Goal: Contribute content: Add original content to the website for others to see

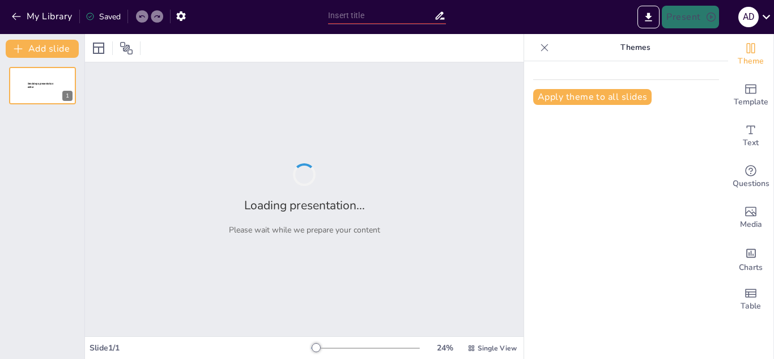
type input "Imported KATHIA patron CLI PGAR vf_modificado.pptx"
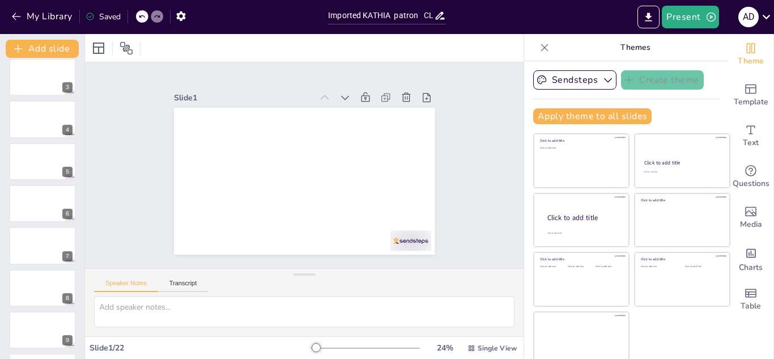
scroll to position [103, 0]
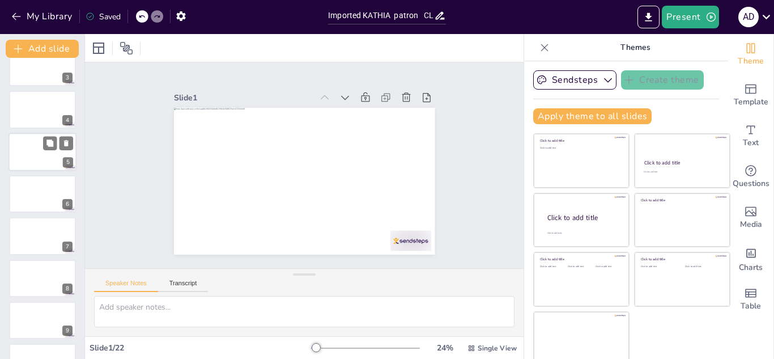
click at [40, 156] on div at bounding box center [43, 152] width 68 height 39
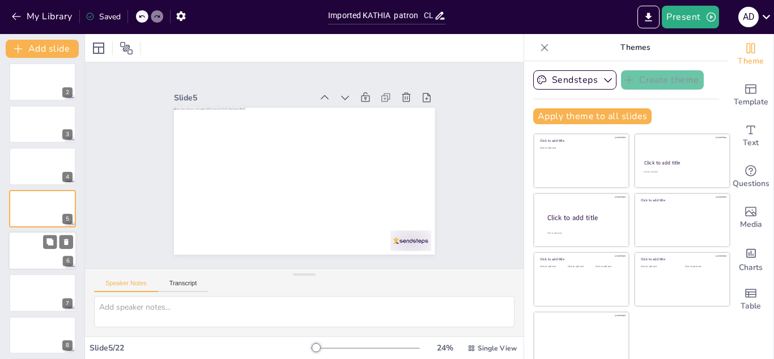
click at [36, 257] on div at bounding box center [43, 250] width 68 height 39
click at [33, 257] on div at bounding box center [43, 250] width 68 height 39
click at [177, 304] on textarea at bounding box center [304, 311] width 421 height 31
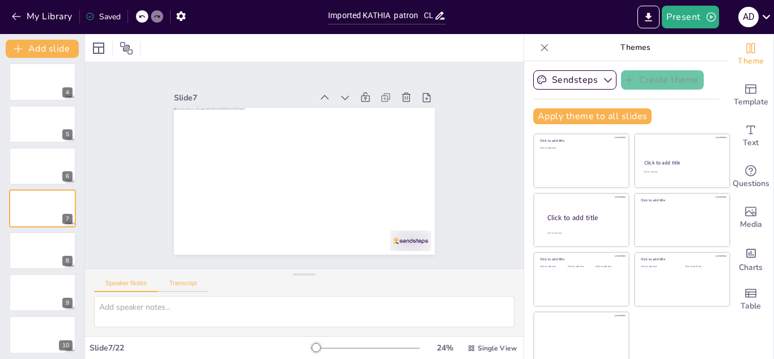
click at [186, 283] on button "Transcript" at bounding box center [183, 286] width 50 height 12
click at [138, 279] on div "Speaker Notes Transcript" at bounding box center [151, 284] width 114 height 15
click at [136, 283] on button "Speaker Notes" at bounding box center [126, 286] width 64 height 12
click at [138, 303] on textarea at bounding box center [304, 311] width 421 height 31
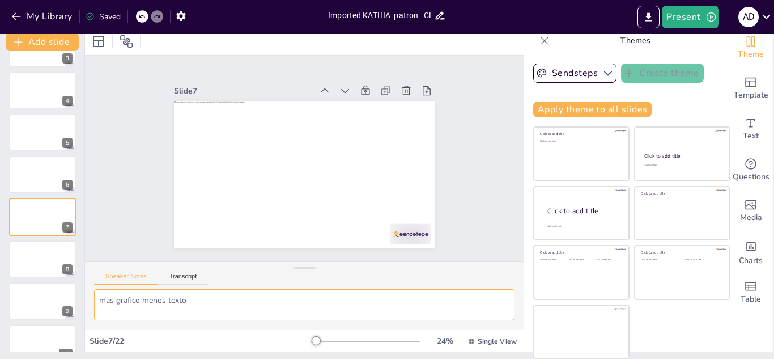
scroll to position [0, 0]
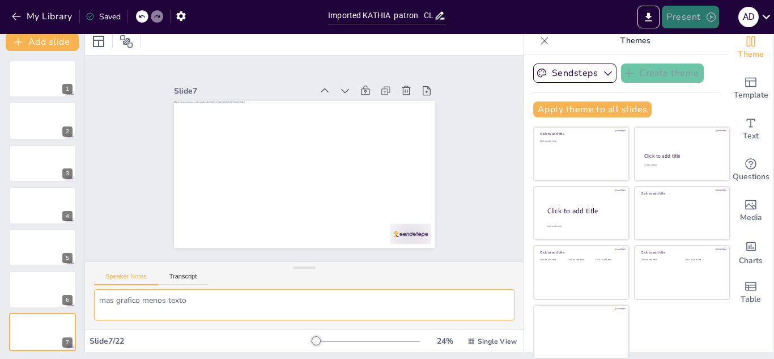
type textarea "mas grafico menos texto"
click at [702, 25] on button "Present" at bounding box center [690, 17] width 57 height 23
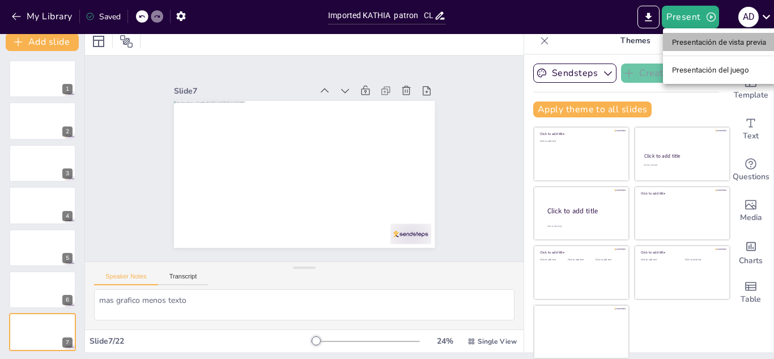
click at [708, 41] on font "Presentación de vista previa" at bounding box center [719, 42] width 95 height 9
